Goal: Information Seeking & Learning: Learn about a topic

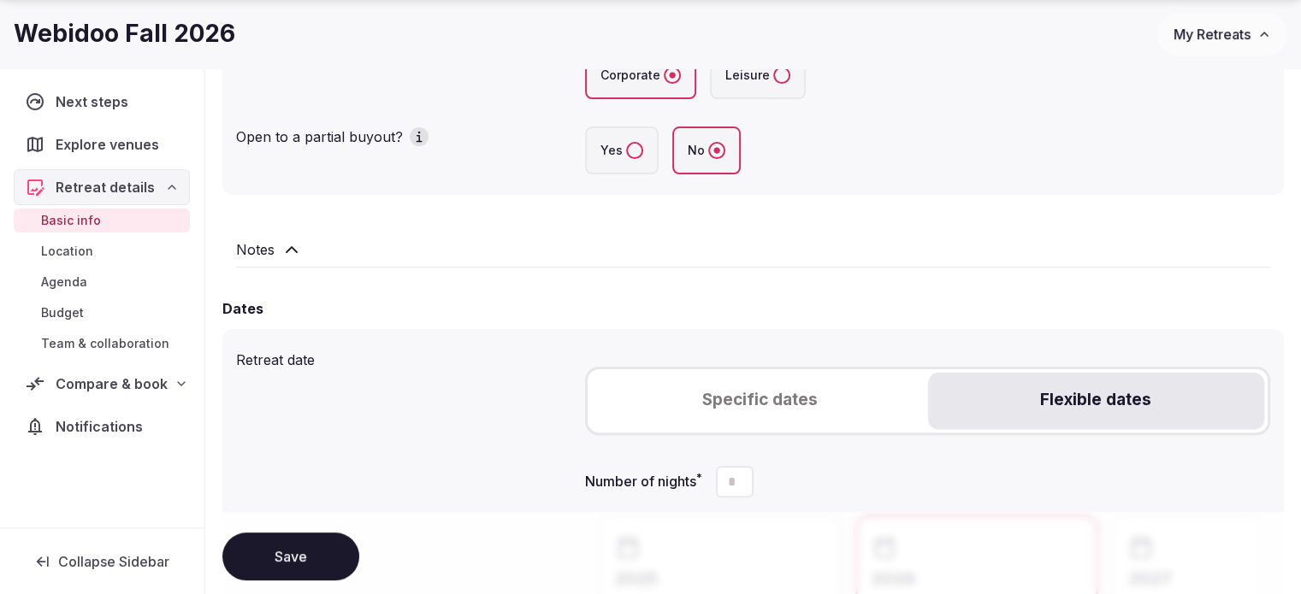
scroll to position [428, 0]
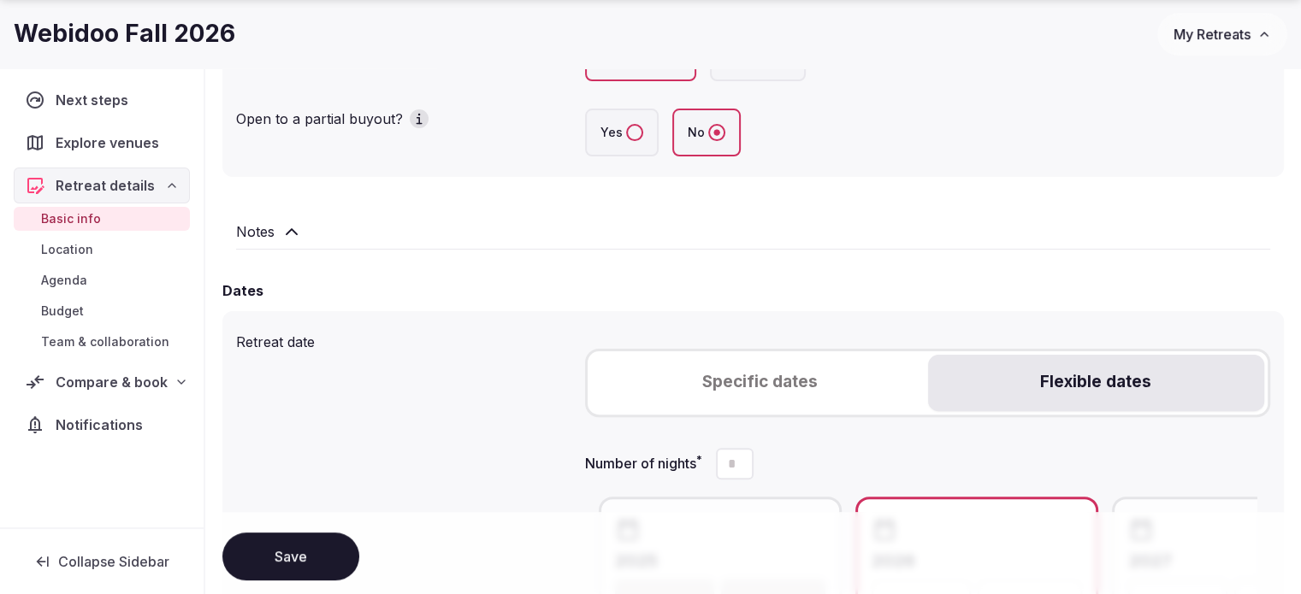
click at [294, 229] on icon at bounding box center [291, 231] width 21 height 21
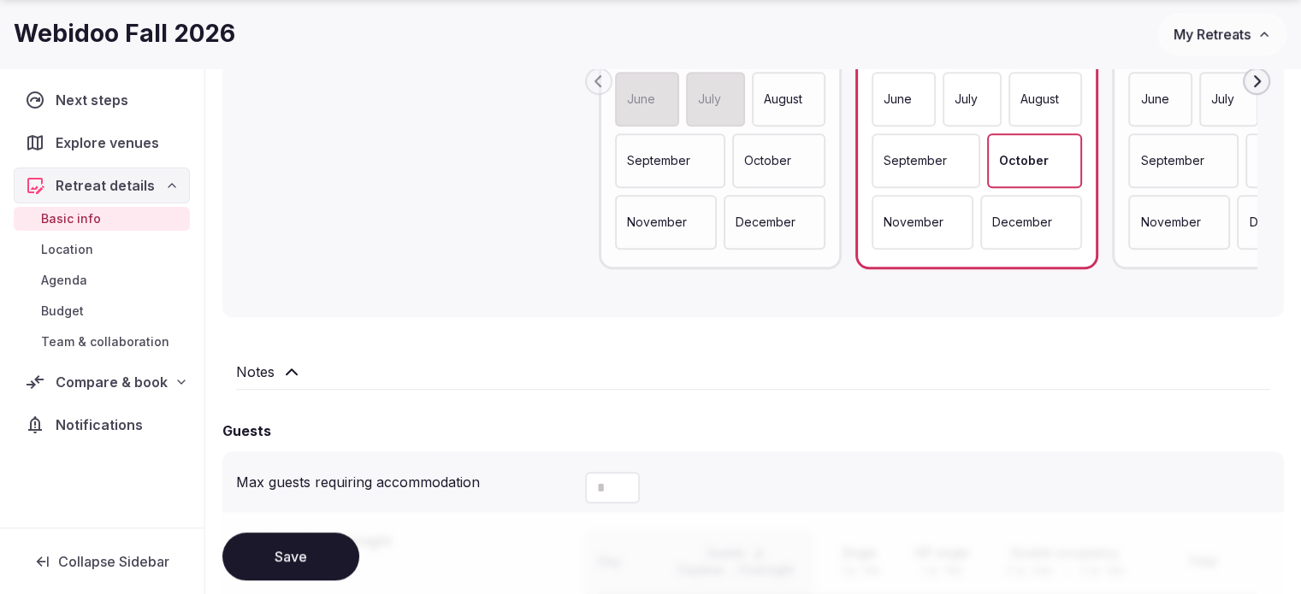
scroll to position [1283, 0]
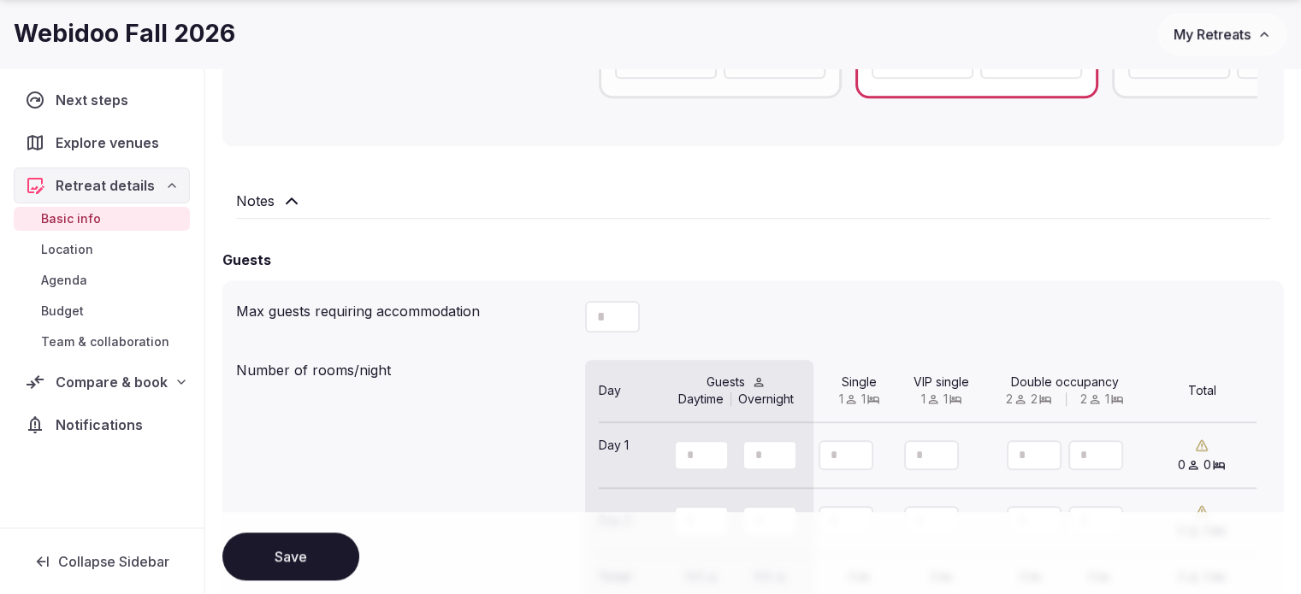
click at [291, 220] on div "Notes" at bounding box center [752, 205] width 1061 height 56
click at [291, 203] on icon at bounding box center [291, 201] width 21 height 21
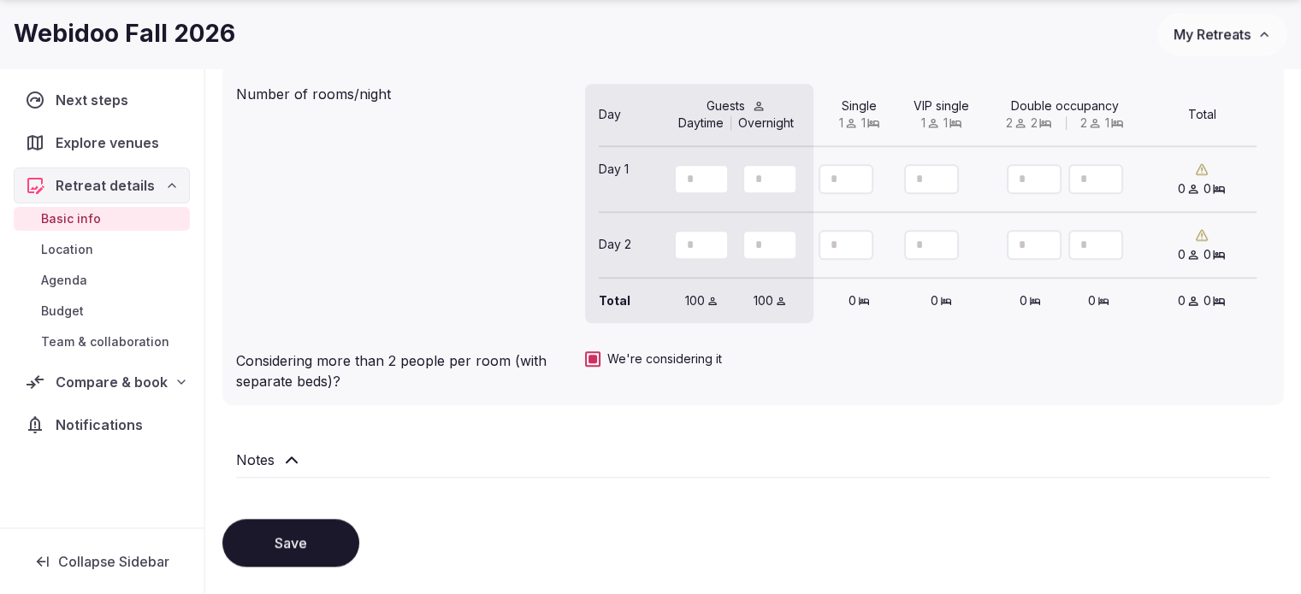
scroll to position [1710, 0]
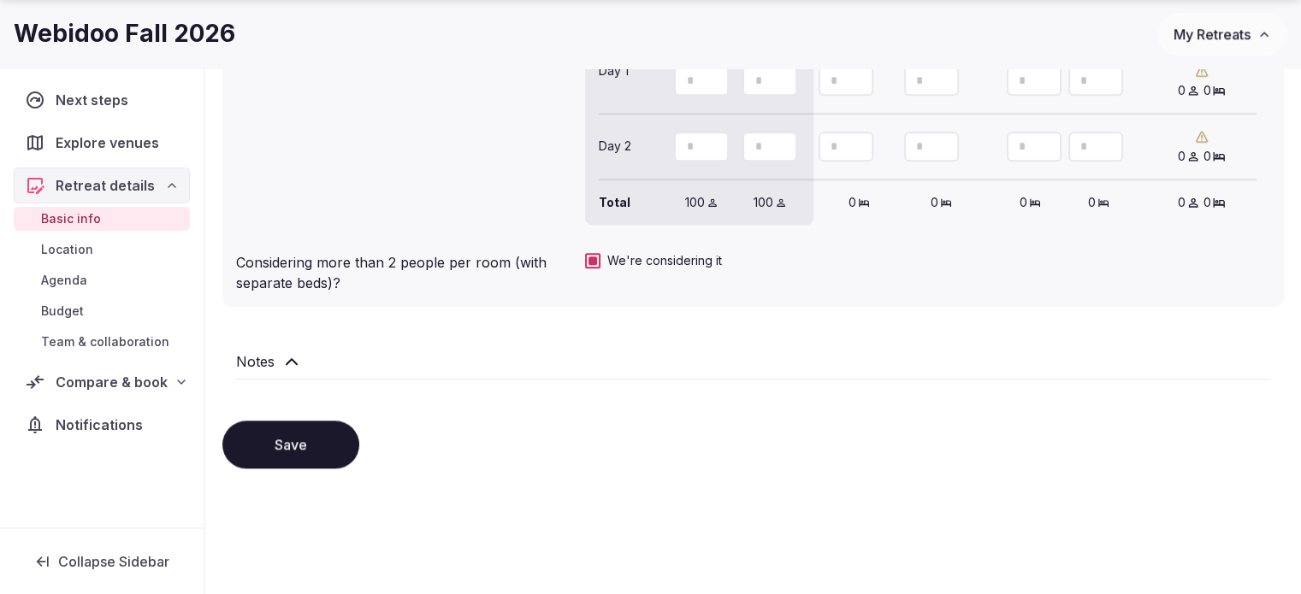
click at [85, 256] on span "Location" at bounding box center [67, 249] width 52 height 17
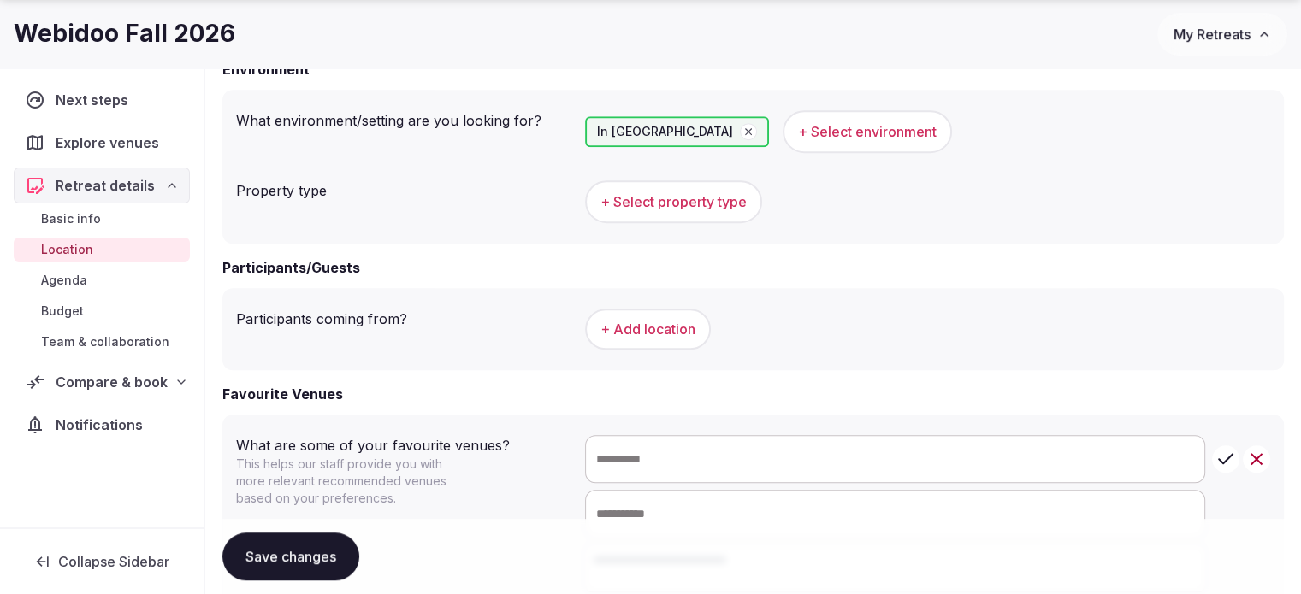
scroll to position [1112, 0]
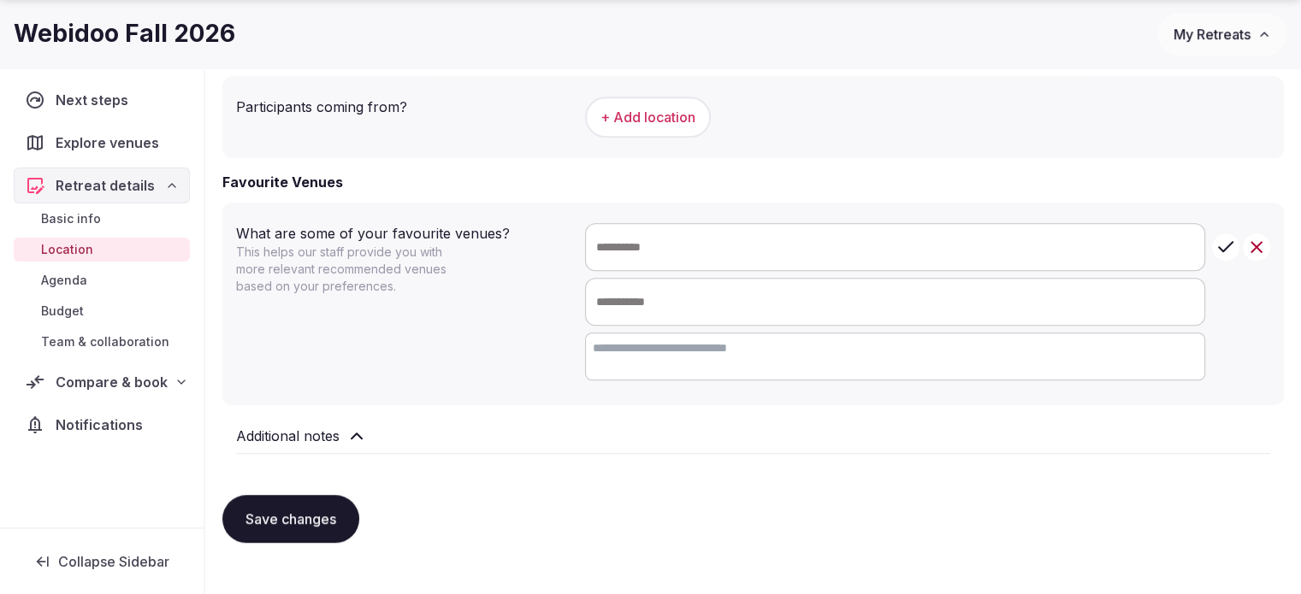
click at [73, 281] on span "Agenda" at bounding box center [64, 280] width 46 height 17
click at [74, 279] on span "Agenda" at bounding box center [64, 280] width 46 height 17
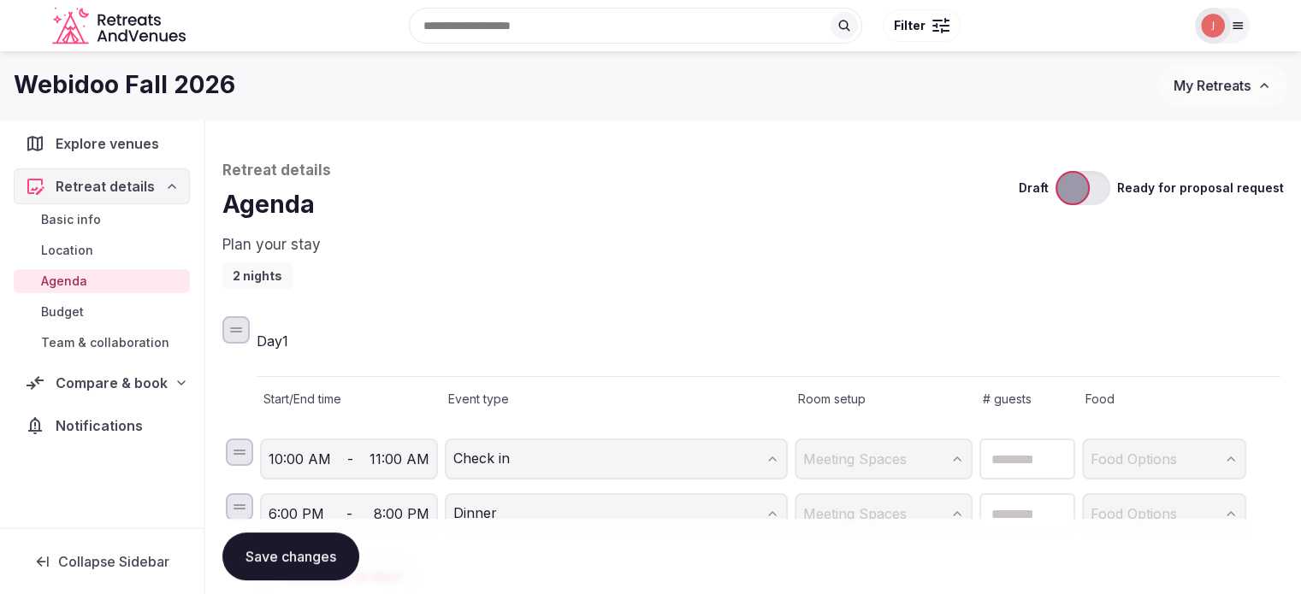
click at [70, 228] on span "Basic info" at bounding box center [71, 219] width 60 height 17
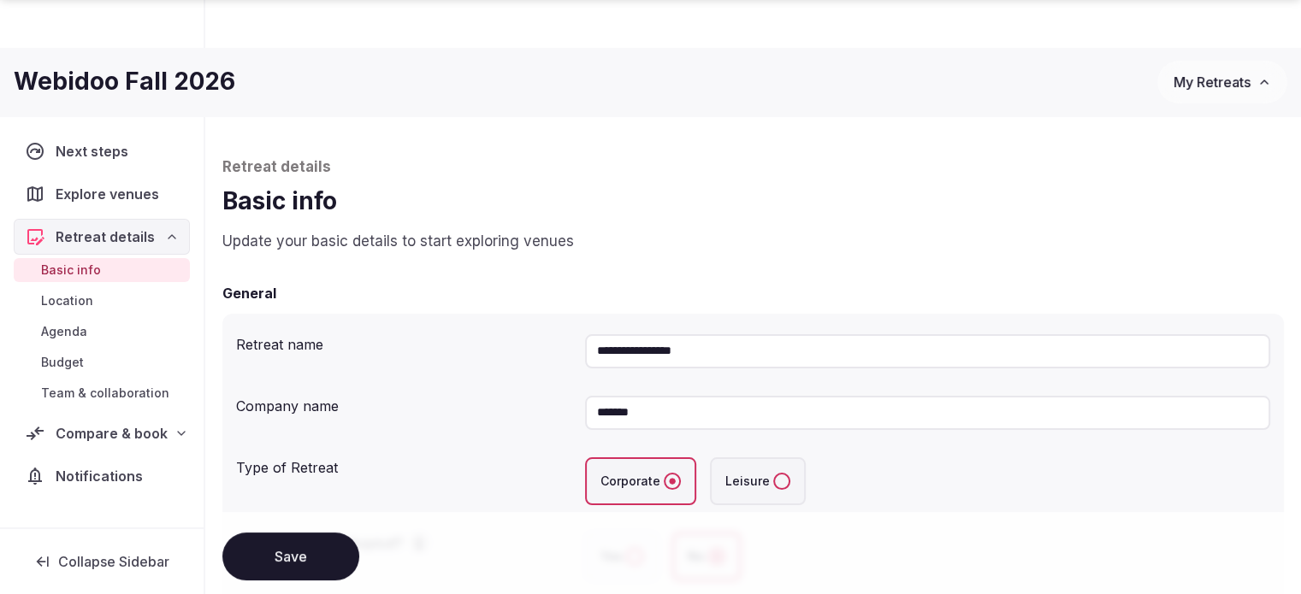
scroll to position [342, 0]
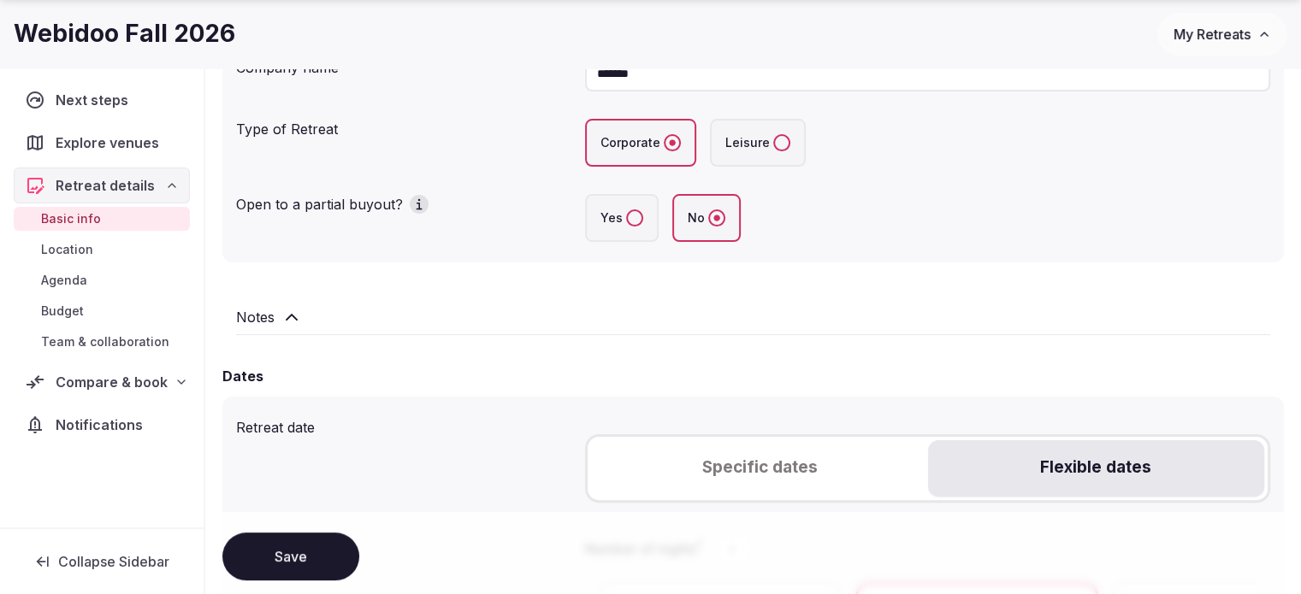
click at [74, 280] on span "Agenda" at bounding box center [64, 280] width 46 height 17
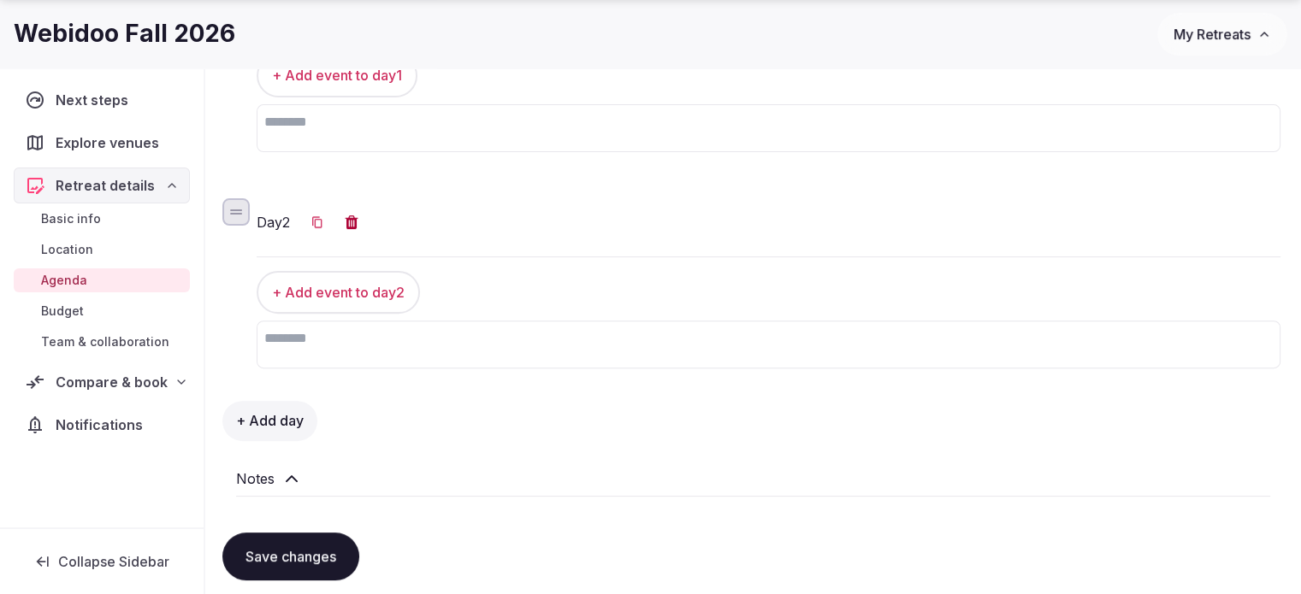
scroll to position [599, 0]
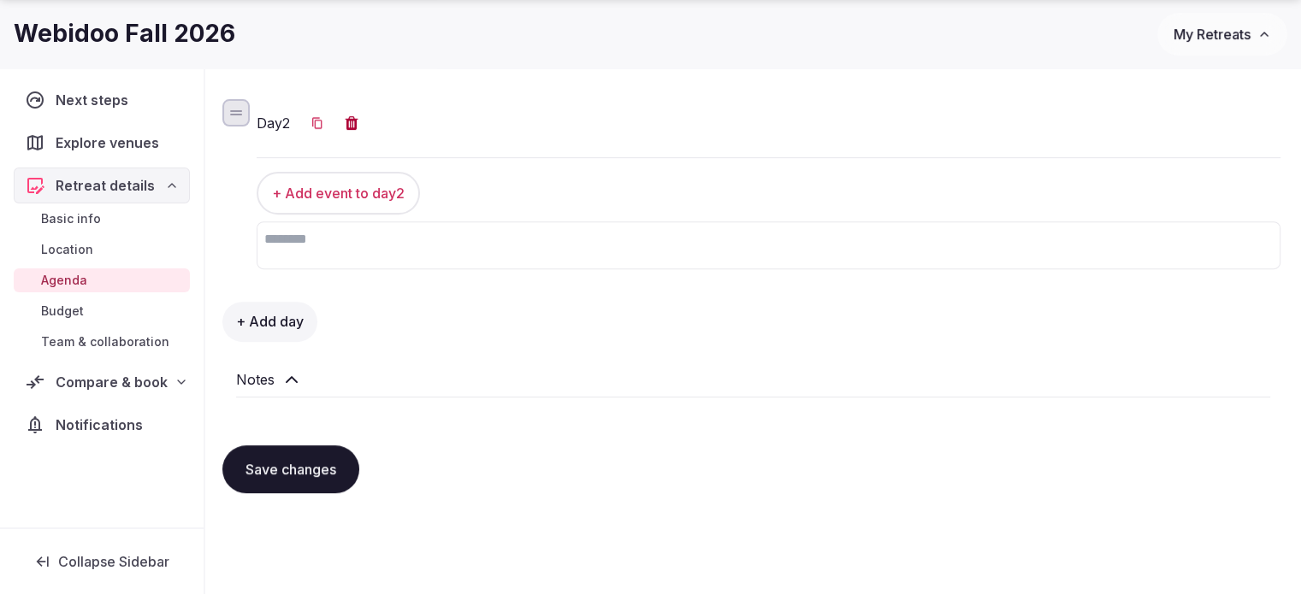
click at [299, 379] on icon at bounding box center [291, 379] width 21 height 21
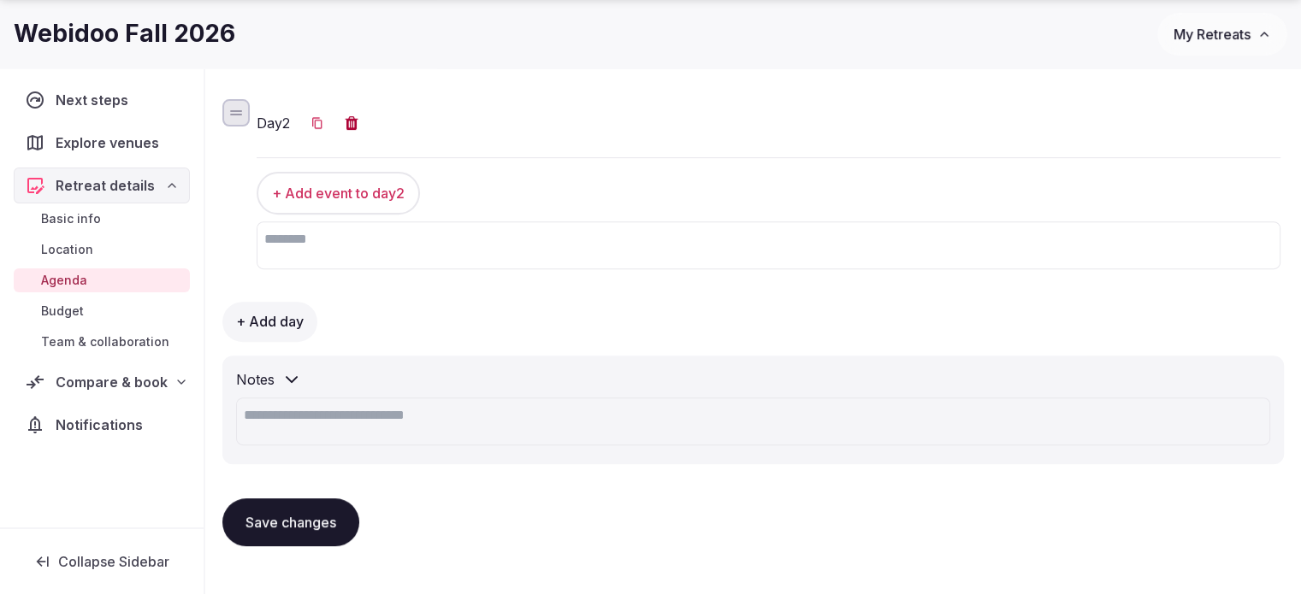
click at [75, 227] on link "Basic info" at bounding box center [102, 219] width 176 height 24
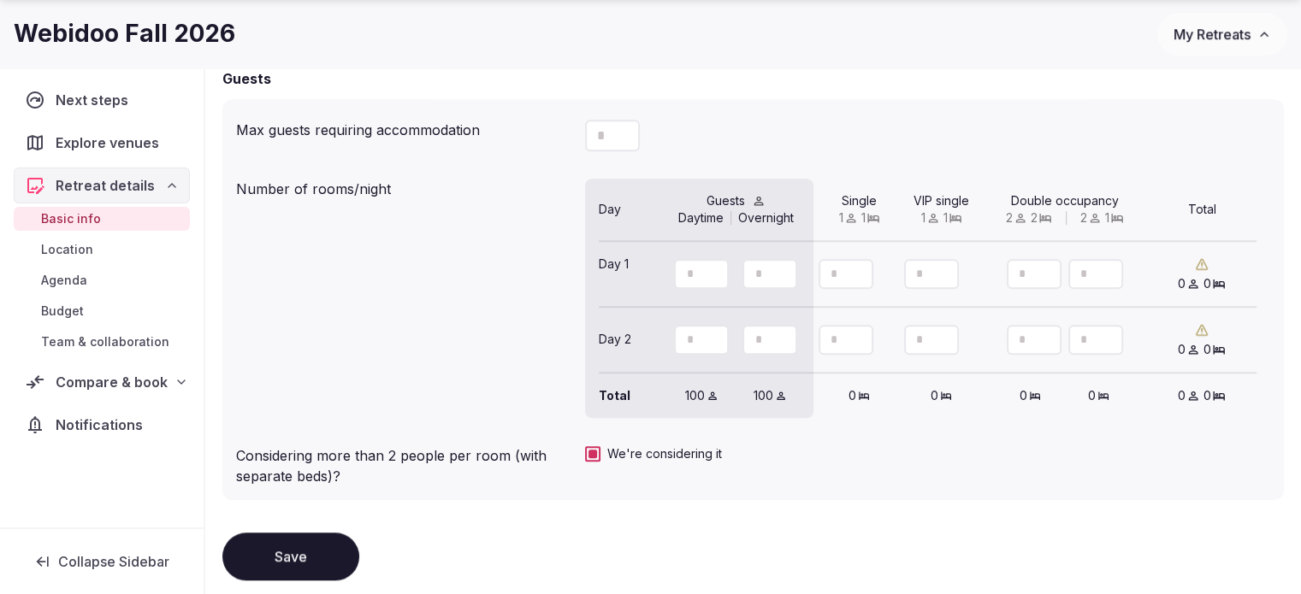
scroll to position [1627, 0]
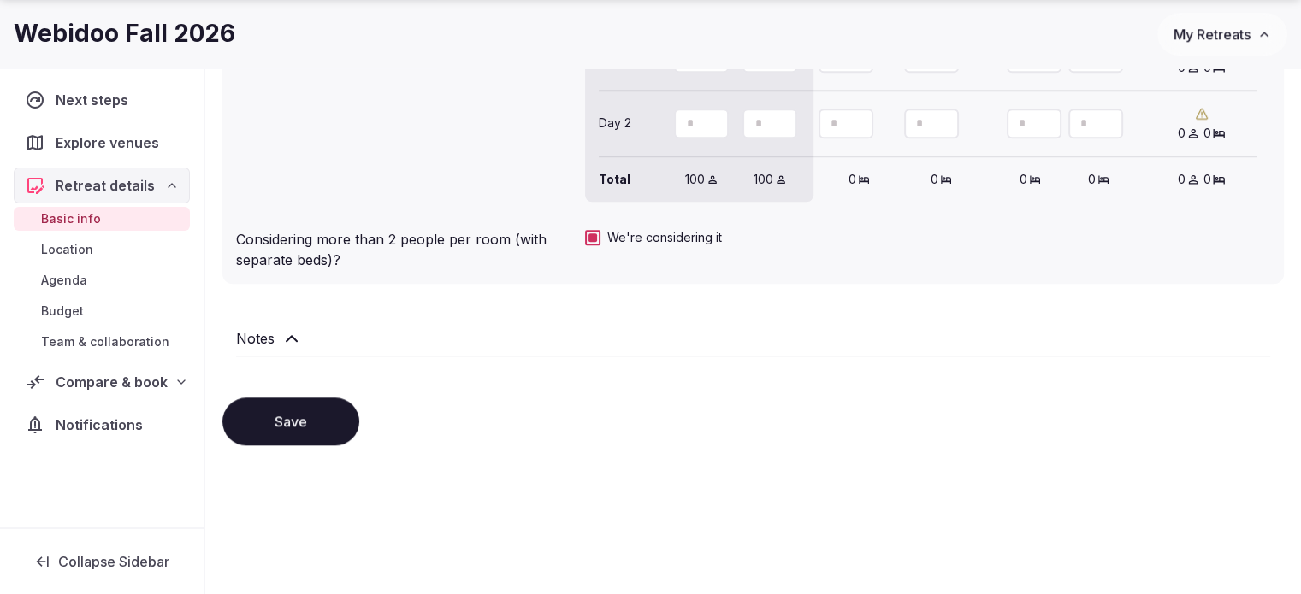
click at [267, 333] on h2 "Notes" at bounding box center [255, 338] width 38 height 21
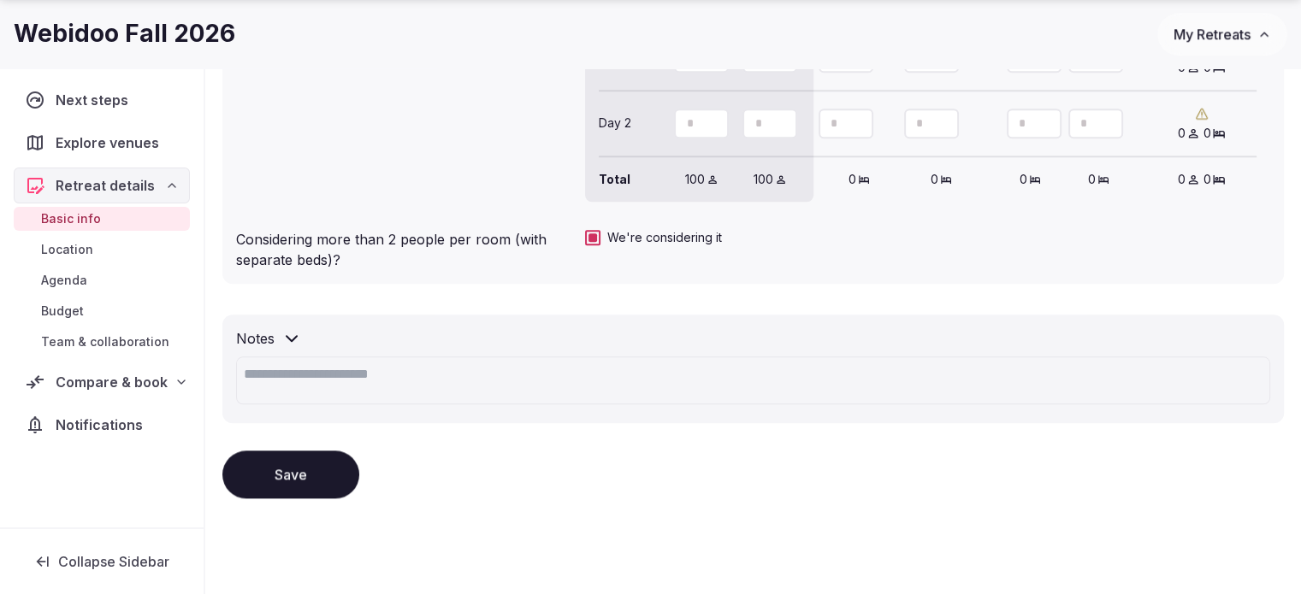
click at [68, 387] on span "Compare & book" at bounding box center [112, 382] width 112 height 21
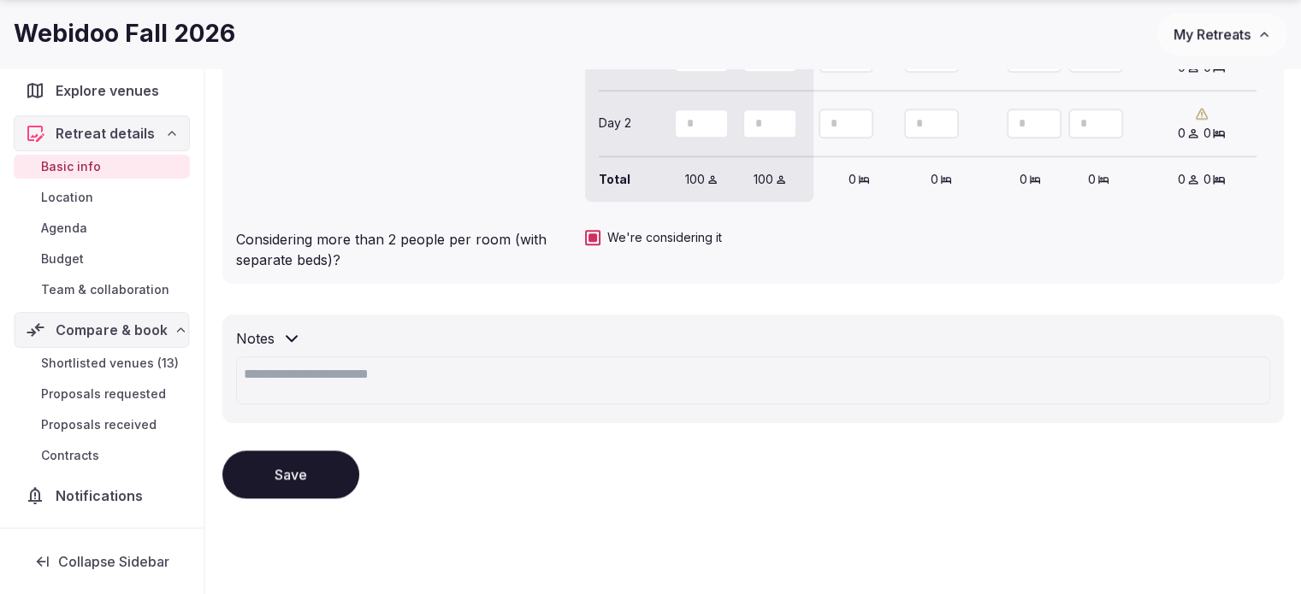
click at [70, 358] on span "Shortlisted venues (13)" at bounding box center [110, 363] width 138 height 17
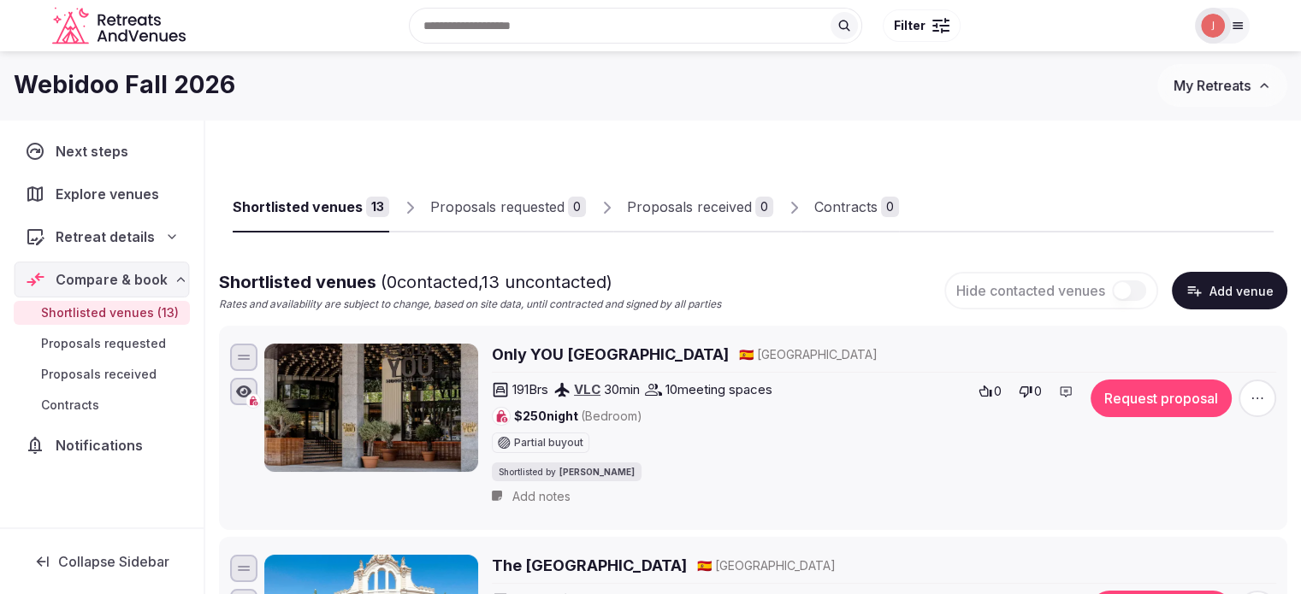
scroll to position [342, 0]
